Goal: Task Accomplishment & Management: Manage account settings

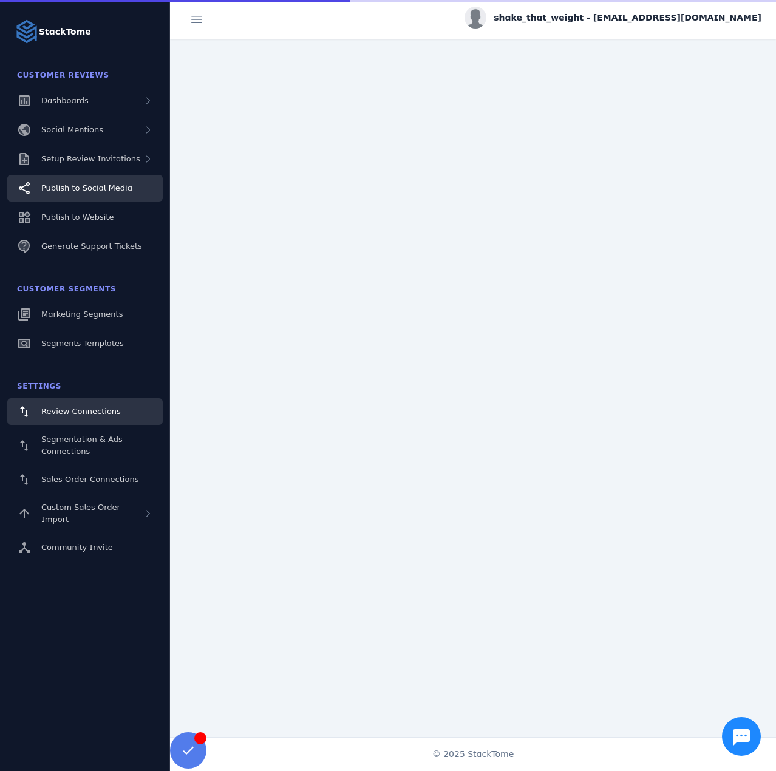
click at [89, 176] on link "Publish to Social Media" at bounding box center [84, 188] width 155 height 27
click at [89, 160] on span "Setup Review Invitations" at bounding box center [90, 158] width 99 height 9
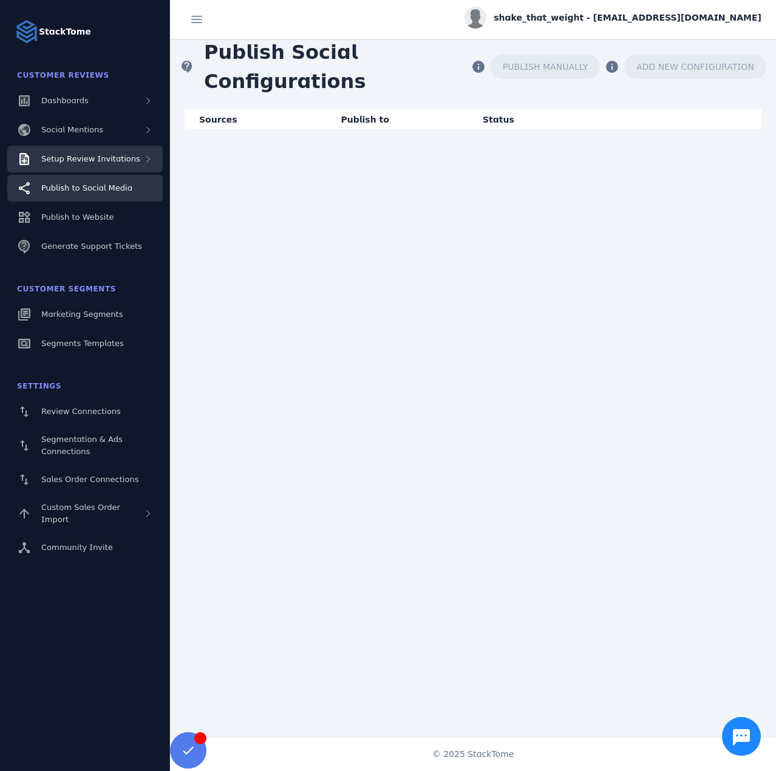
click at [106, 157] on span "Setup Review Invitations" at bounding box center [90, 158] width 99 height 9
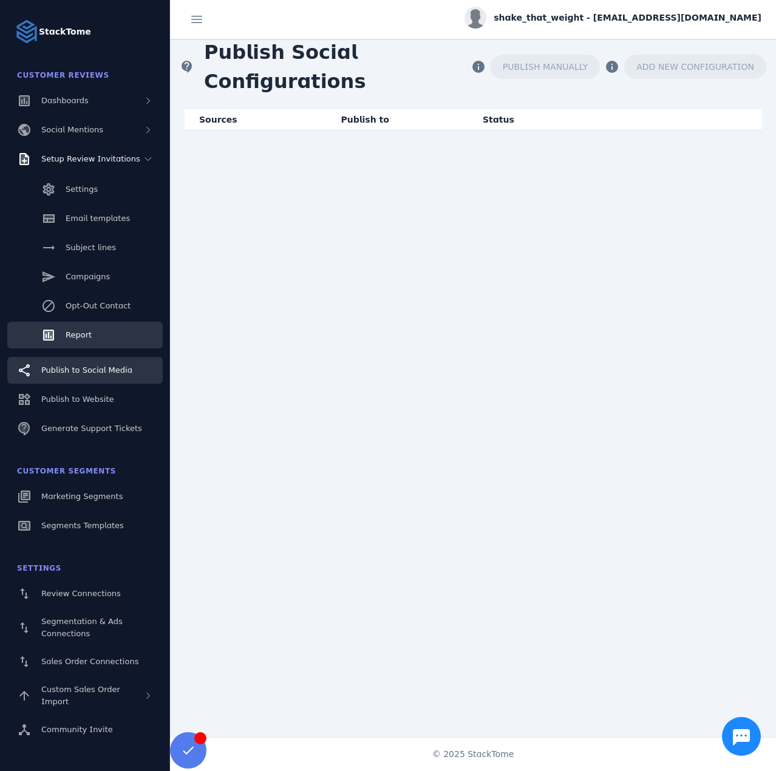
click at [74, 334] on span "Report" at bounding box center [79, 334] width 26 height 9
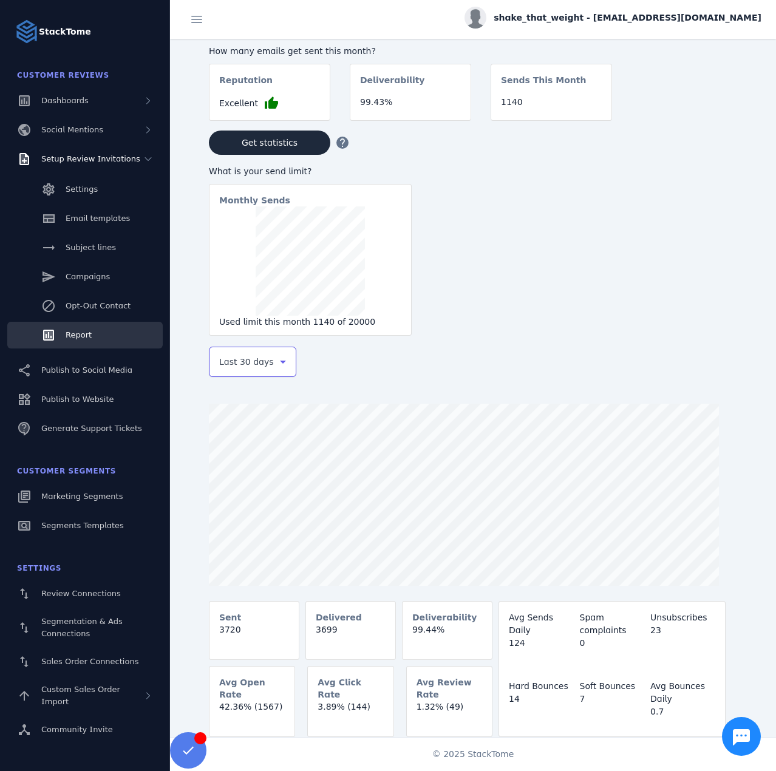
click at [277, 360] on icon at bounding box center [283, 361] width 15 height 15
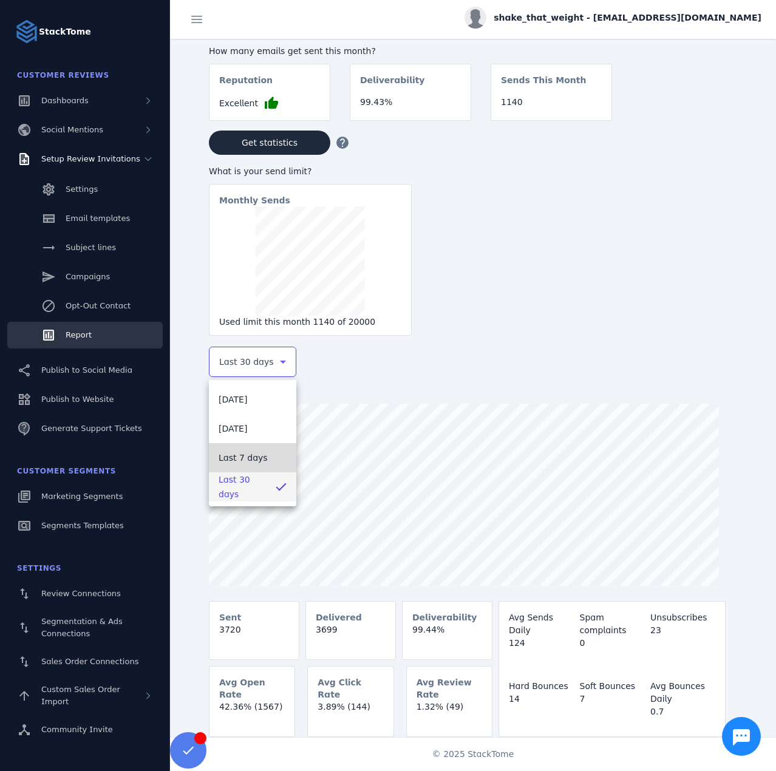
click at [255, 452] on span "Last 7 days" at bounding box center [242, 457] width 49 height 15
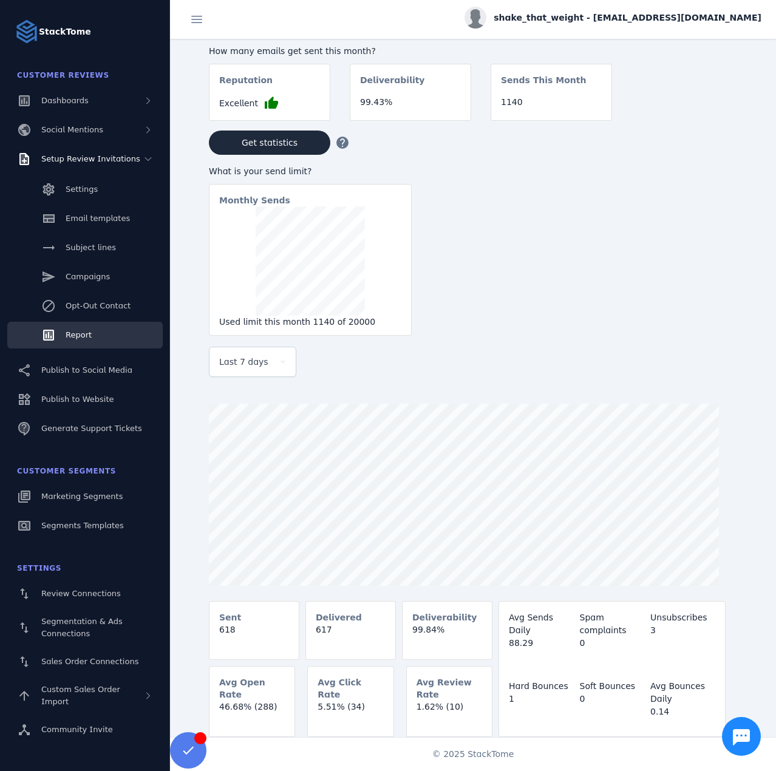
click at [668, 15] on span "shake_that_weight - [EMAIL_ADDRESS][DOMAIN_NAME]" at bounding box center [627, 18] width 268 height 13
click at [722, 112] on span "Sign out" at bounding box center [722, 117] width 35 height 15
